Goal: Task Accomplishment & Management: Manage account settings

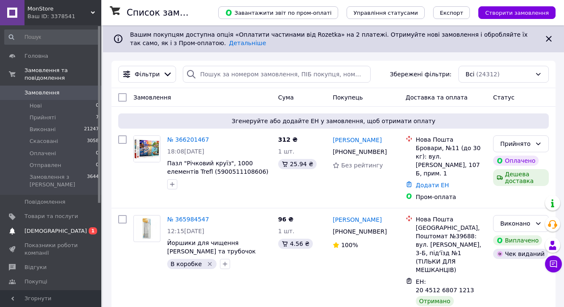
click at [61, 222] on link "Товари та послуги" at bounding box center [52, 216] width 104 height 14
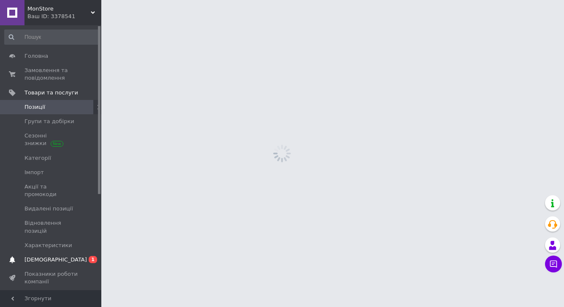
click at [69, 256] on span "[DEMOGRAPHIC_DATA]" at bounding box center [51, 260] width 54 height 8
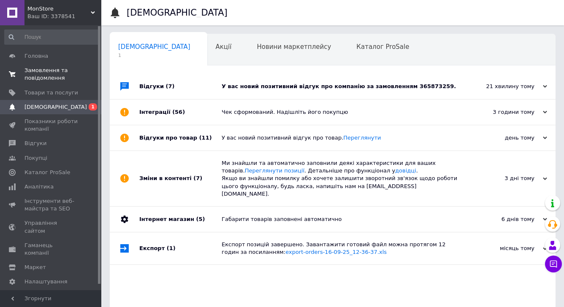
click at [47, 82] on span "Замовлення та повідомлення" at bounding box center [51, 74] width 54 height 15
